Goal: Find specific page/section: Find specific page/section

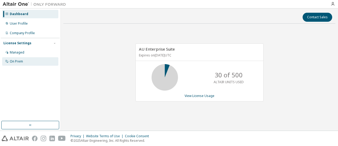
click at [17, 61] on div "On Prem" at bounding box center [16, 61] width 13 height 4
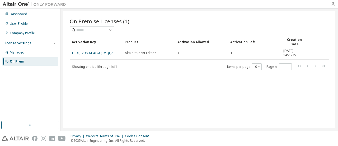
click at [335, 5] on icon "button" at bounding box center [333, 4] width 4 height 4
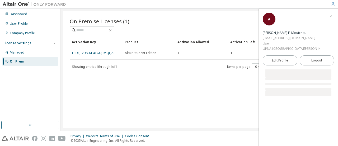
click at [213, 106] on div "On Premise Licenses (1) Clear Load Save Save As Field Operator Value Select fil…" at bounding box center [199, 69] width 272 height 117
click at [304, 24] on div "A [PERSON_NAME] El Moutchou [EMAIL_ADDRESS][DOMAIN_NAME] User UPNA [GEOGRAPHIC_…" at bounding box center [298, 32] width 71 height 39
click at [331, 17] on icon "button" at bounding box center [331, 16] width 3 height 3
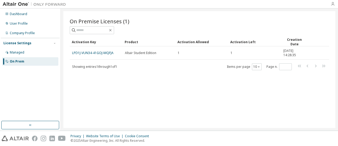
click at [333, 4] on icon "button" at bounding box center [333, 4] width 4 height 4
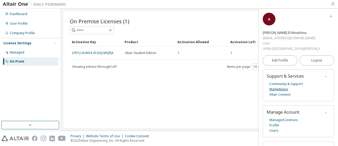
click at [284, 88] on link "Marketplace" at bounding box center [279, 88] width 19 height 5
